Goal: Information Seeking & Learning: Learn about a topic

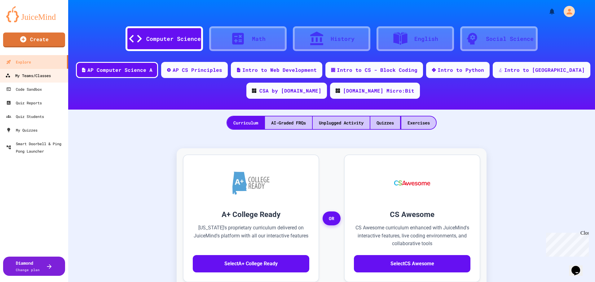
click at [58, 77] on link "My Teams/Classes" at bounding box center [34, 75] width 70 height 14
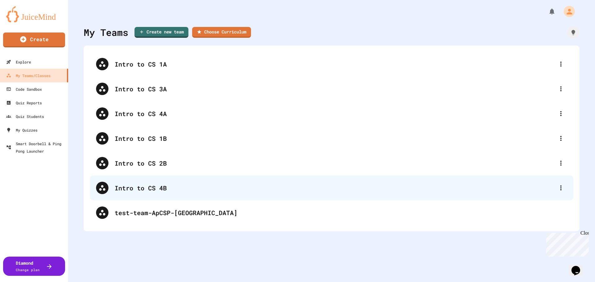
click at [205, 198] on div "Intro to CS 4B" at bounding box center [331, 188] width 483 height 25
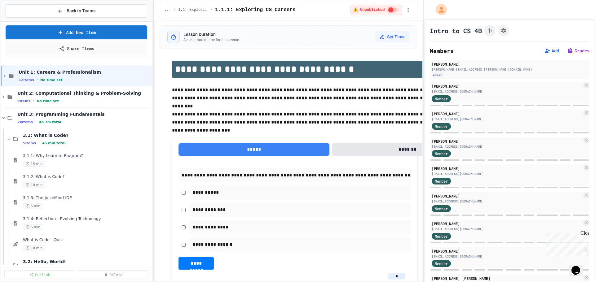
click at [381, 87] on div "**********" at bounding box center [297, 141] width 595 height 282
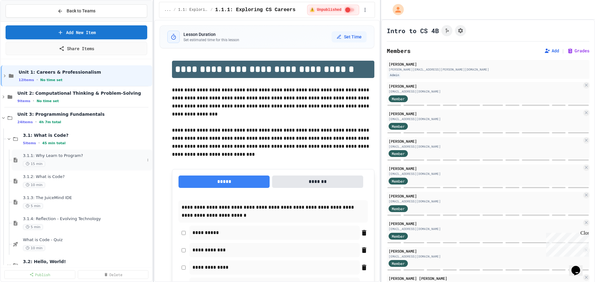
click at [81, 155] on span "3.1.1: Why Learn to Program?" at bounding box center [84, 155] width 122 height 5
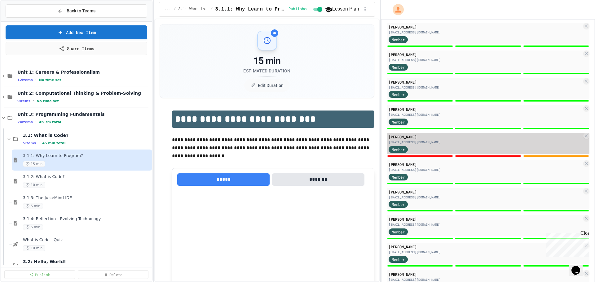
scroll to position [552, 0]
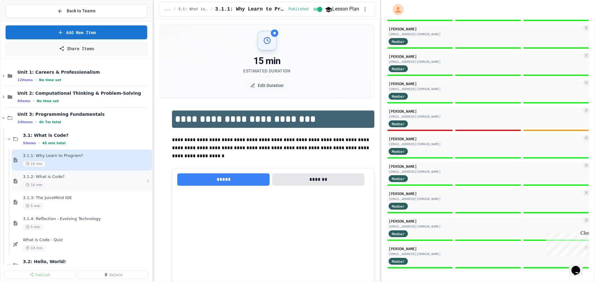
click at [70, 181] on div "3.1.2: What is Code? 10 min" at bounding box center [84, 181] width 122 height 14
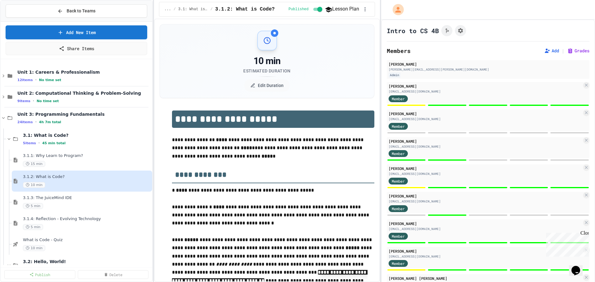
type textarea "*"
click at [63, 200] on span "3.1.3: The JuiceMind IDE" at bounding box center [84, 197] width 122 height 5
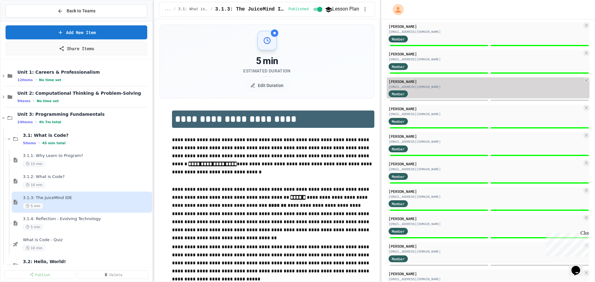
scroll to position [552, 0]
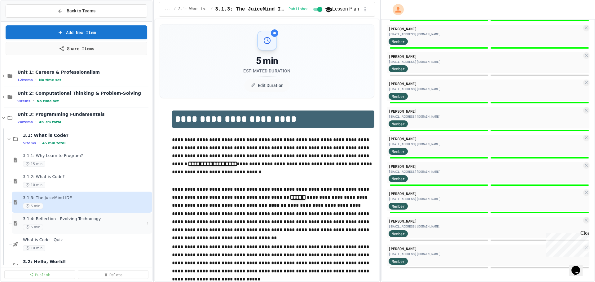
click at [94, 225] on div "5 min" at bounding box center [84, 227] width 122 height 6
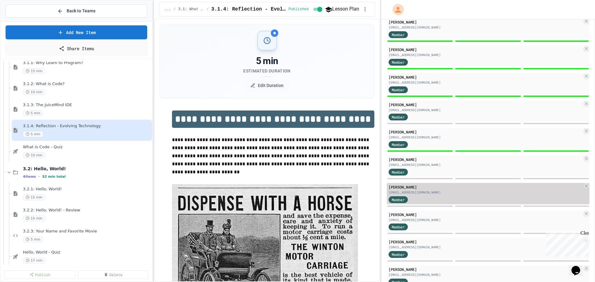
scroll to position [552, 0]
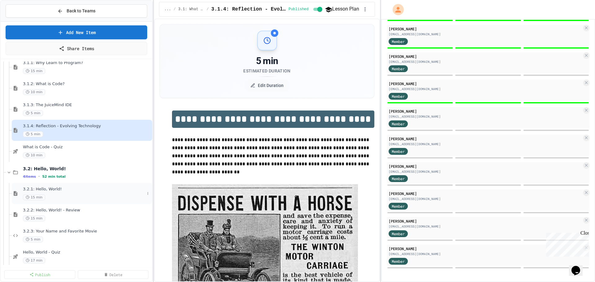
click at [60, 199] on div "15 min" at bounding box center [84, 198] width 122 height 6
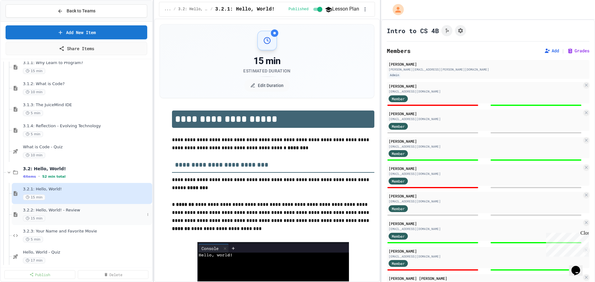
click at [50, 210] on span "3.2.2: Hello, World! - Review" at bounding box center [84, 210] width 122 height 5
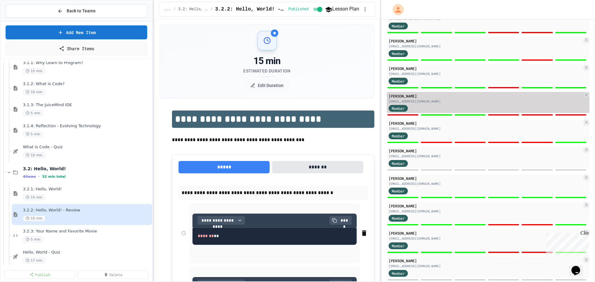
scroll to position [552, 0]
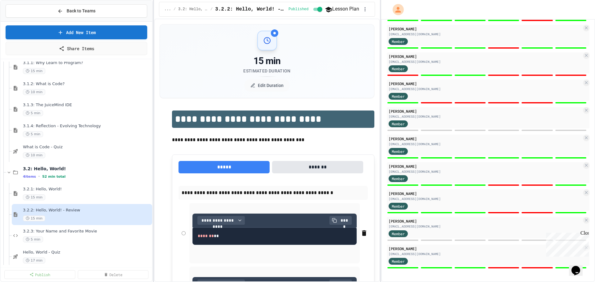
click at [62, 230] on span "3.2.3: Your Name and Favorite Movie" at bounding box center [87, 231] width 128 height 5
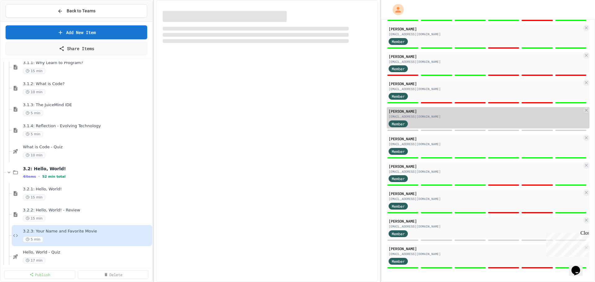
select select "*******"
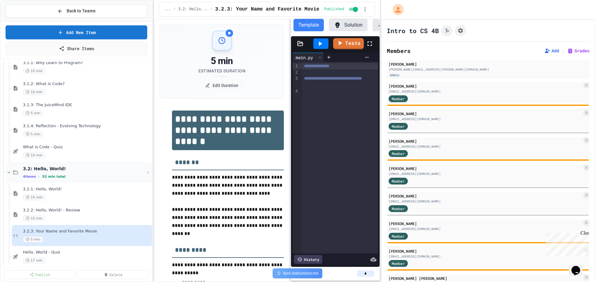
scroll to position [217, 0]
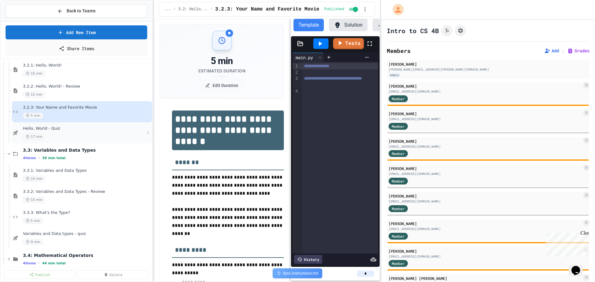
click at [69, 131] on div "Hello, World - Quiz 17 min" at bounding box center [84, 133] width 122 height 14
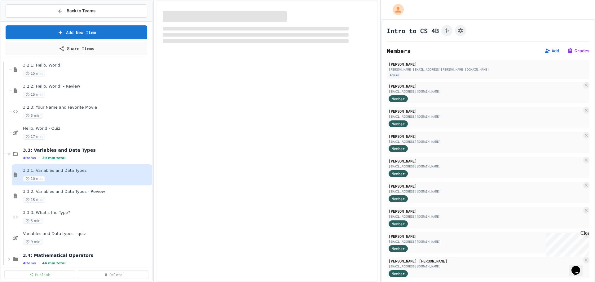
select select "***"
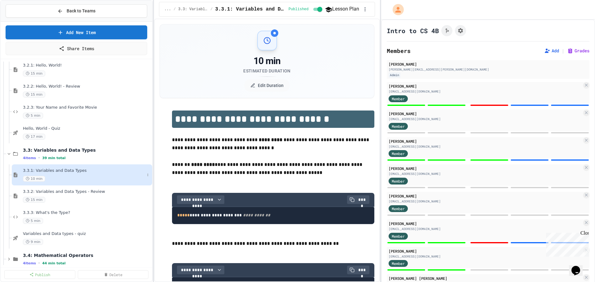
scroll to position [394, 0]
